Goal: Task Accomplishment & Management: Manage account settings

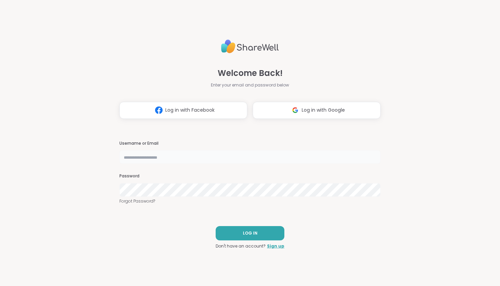
type input "**********"
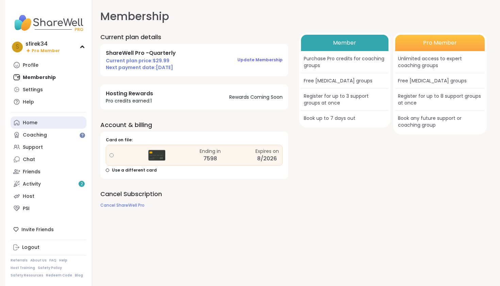
click at [30, 118] on link "Home" at bounding box center [49, 122] width 76 height 12
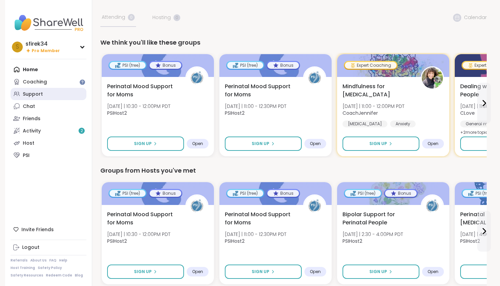
click at [39, 93] on div "Support" at bounding box center [33, 94] width 20 height 7
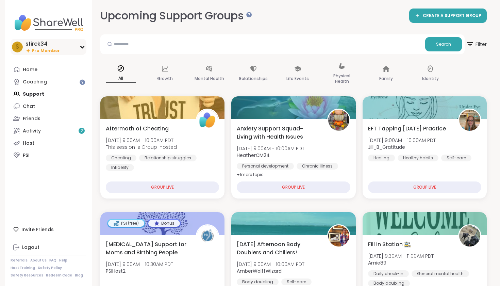
click at [84, 46] on icon at bounding box center [82, 47] width 3 height 2
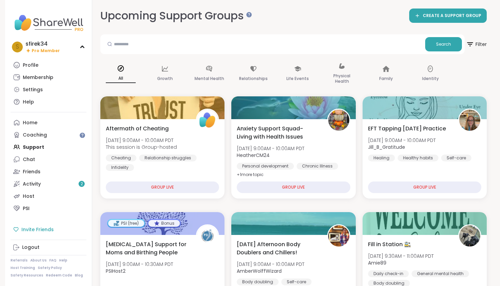
click at [38, 229] on div "Invite Friends" at bounding box center [49, 229] width 76 height 12
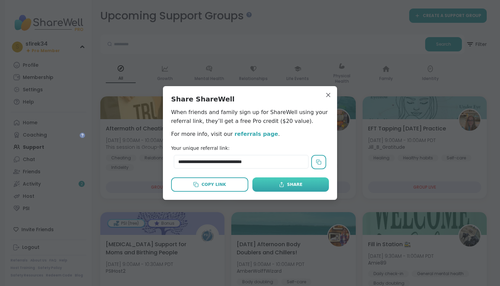
click at [279, 184] on button "Share" at bounding box center [290, 184] width 77 height 14
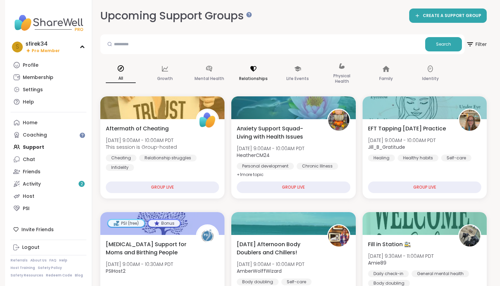
click at [256, 69] on icon at bounding box center [253, 68] width 7 height 7
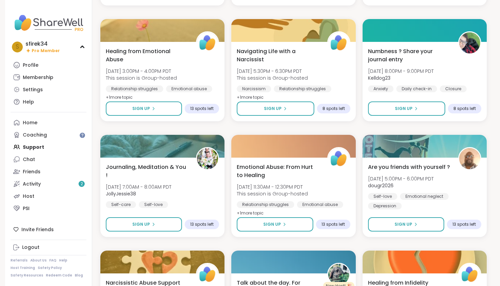
scroll to position [323, 0]
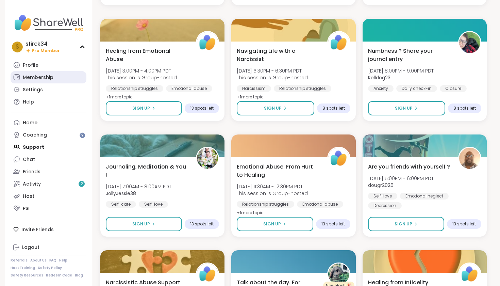
click at [45, 76] on div "Membership" at bounding box center [38, 77] width 31 height 7
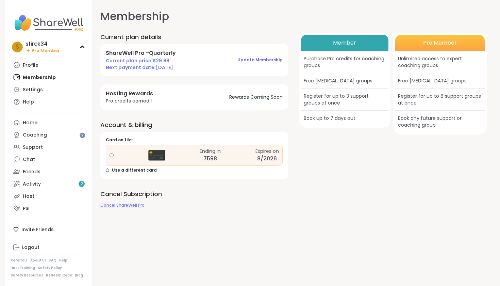
click at [127, 204] on span "Cancel ShareWell Pro" at bounding box center [122, 205] width 44 height 6
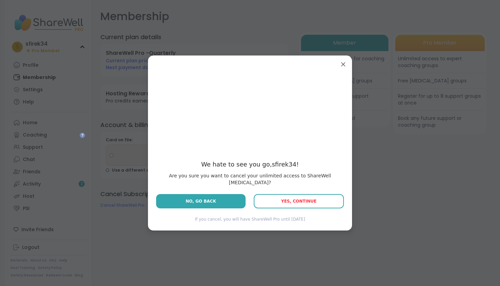
click at [304, 199] on span "Yes, Continue" at bounding box center [298, 201] width 35 height 5
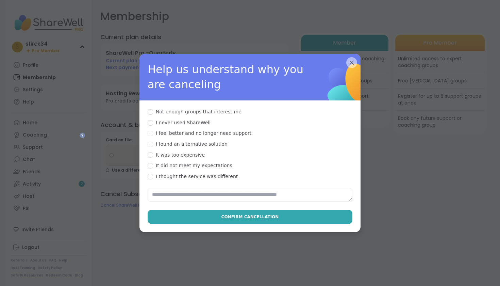
click at [150, 120] on div at bounding box center [150, 122] width 5 height 5
click at [169, 188] on textarea at bounding box center [250, 195] width 205 height 14
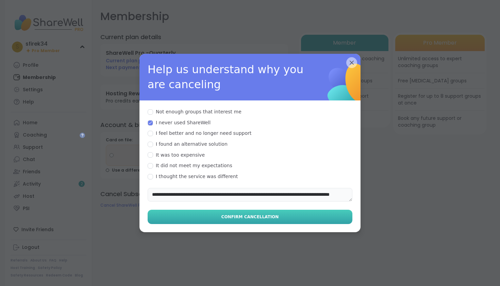
type textarea "**********"
click at [234, 214] on span "Confirm Cancellation" at bounding box center [251, 217] width 58 height 6
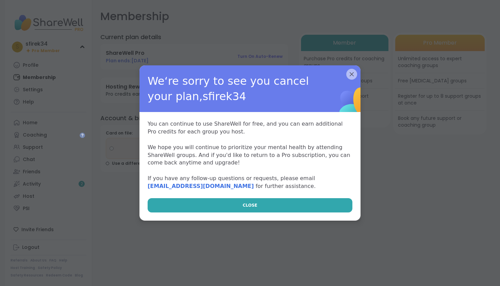
click at [234, 207] on button "CLOSE" at bounding box center [250, 205] width 205 height 14
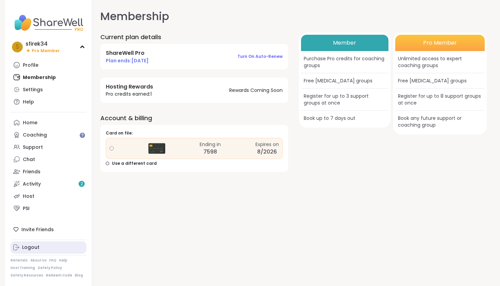
click at [24, 247] on div "Logout" at bounding box center [30, 247] width 17 height 7
